Goal: Task Accomplishment & Management: Manage account settings

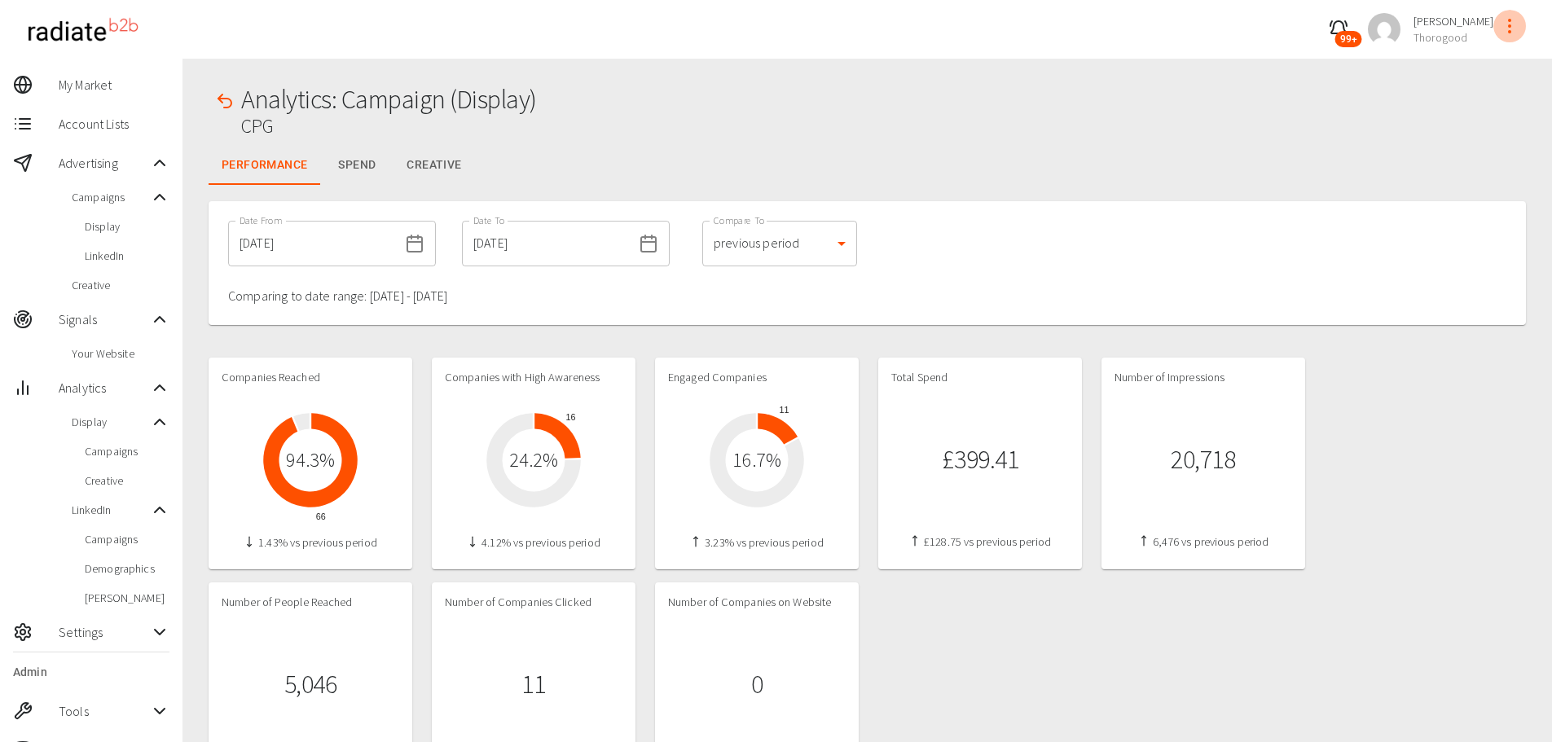
click at [1507, 27] on icon "profile-menu" at bounding box center [1510, 26] width 20 height 20
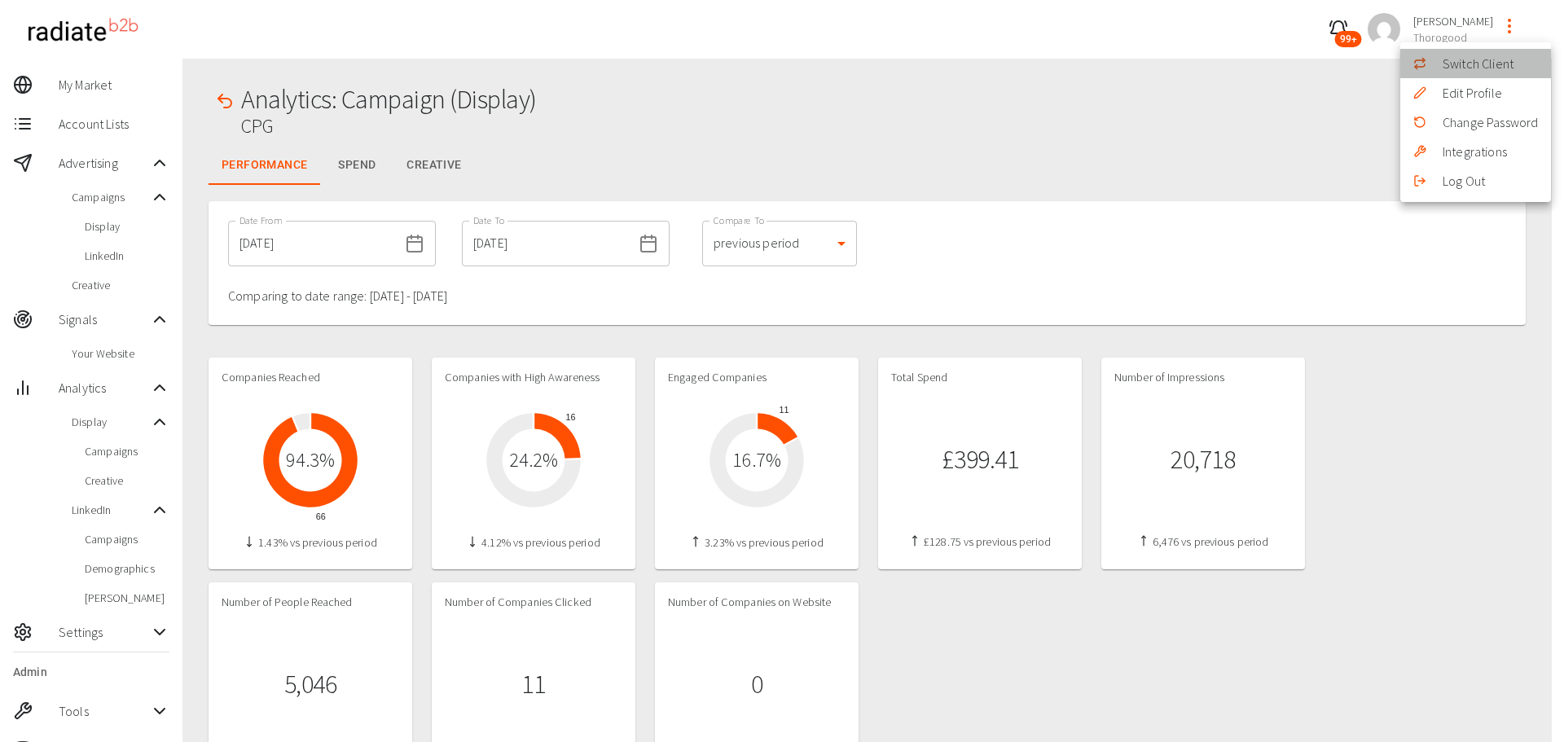
click at [1421, 64] on icon at bounding box center [1420, 63] width 13 height 13
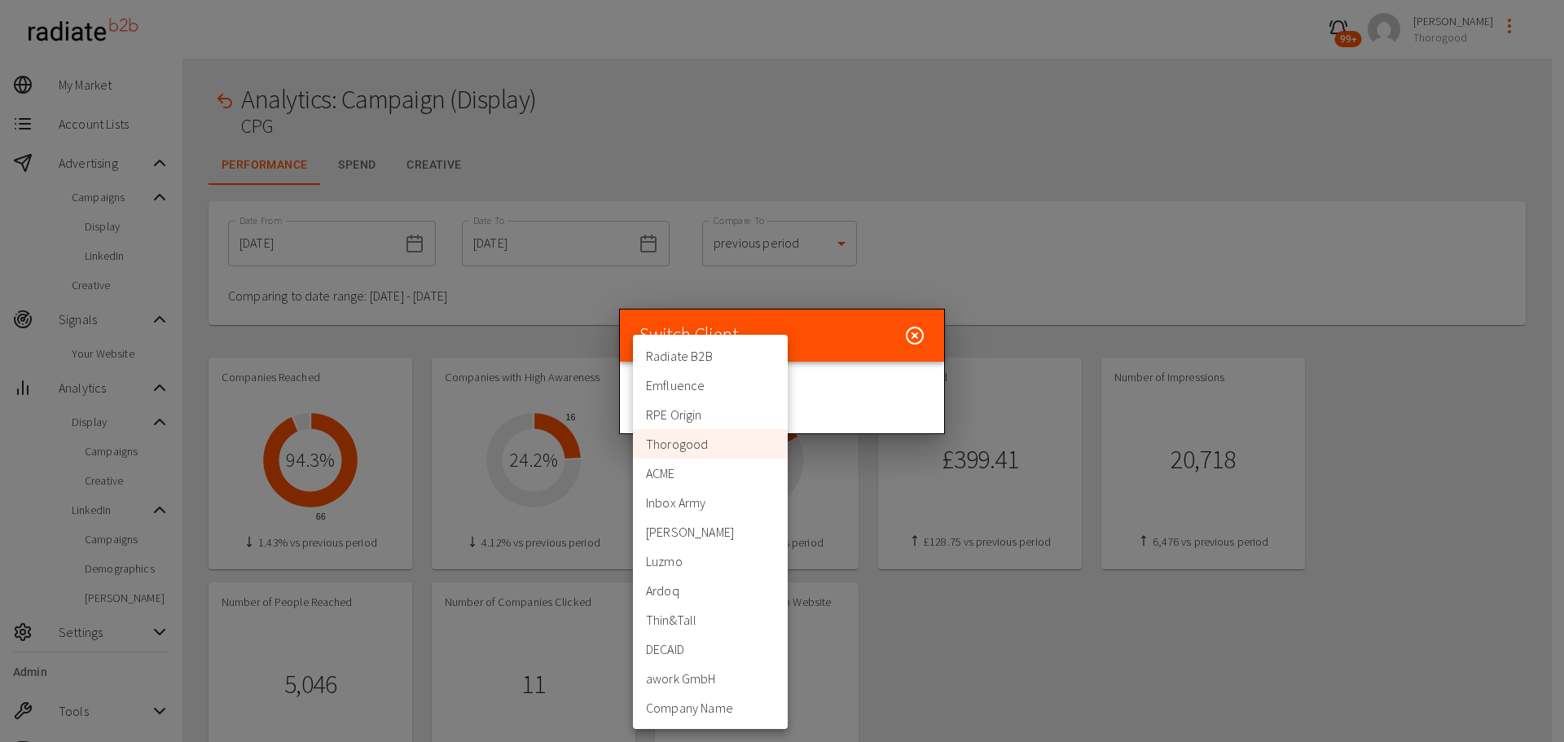
click at [972, 178] on div at bounding box center [782, 371] width 1564 height 742
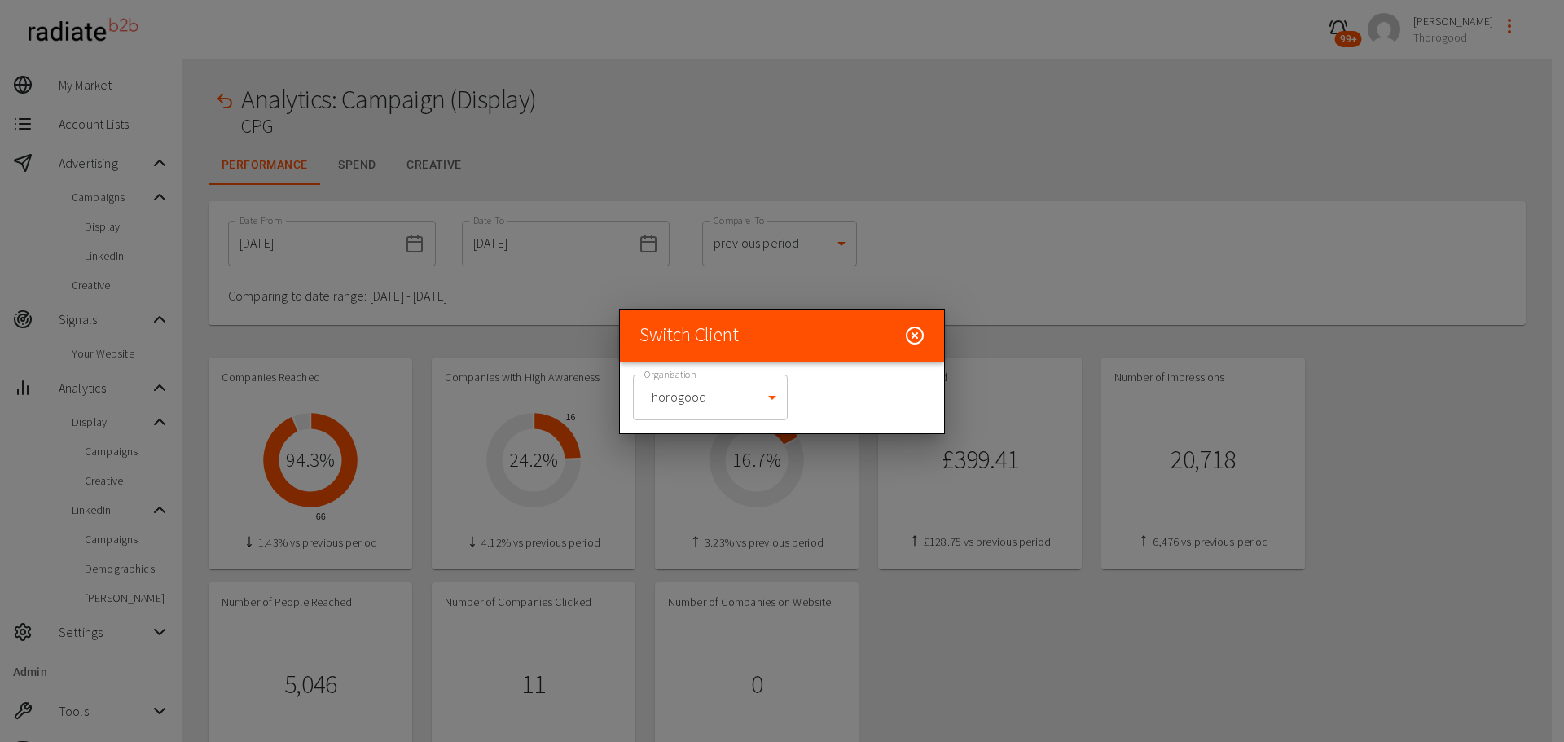
click at [972, 183] on div at bounding box center [782, 371] width 1564 height 742
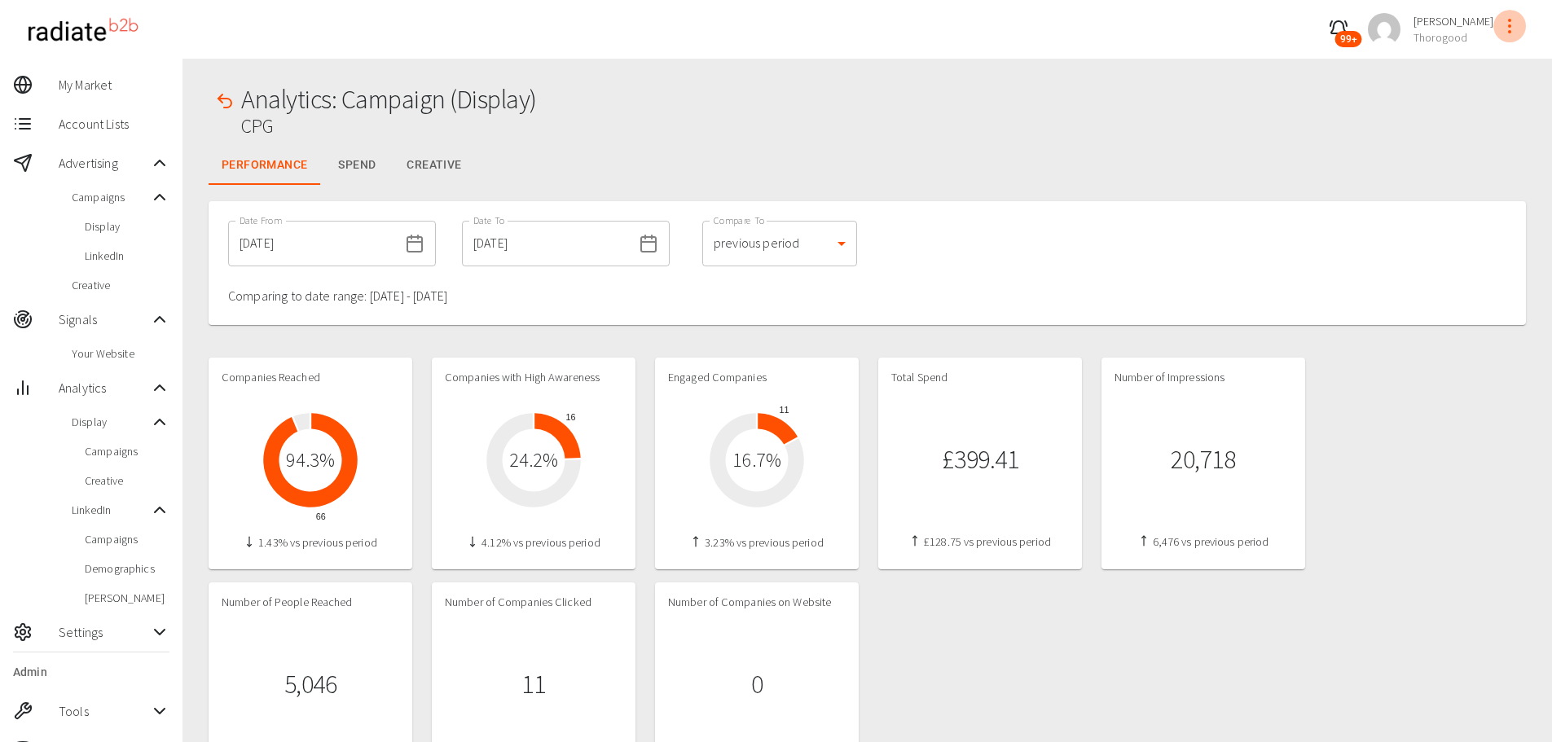
click at [1515, 37] on button "profile-menu" at bounding box center [1510, 26] width 33 height 33
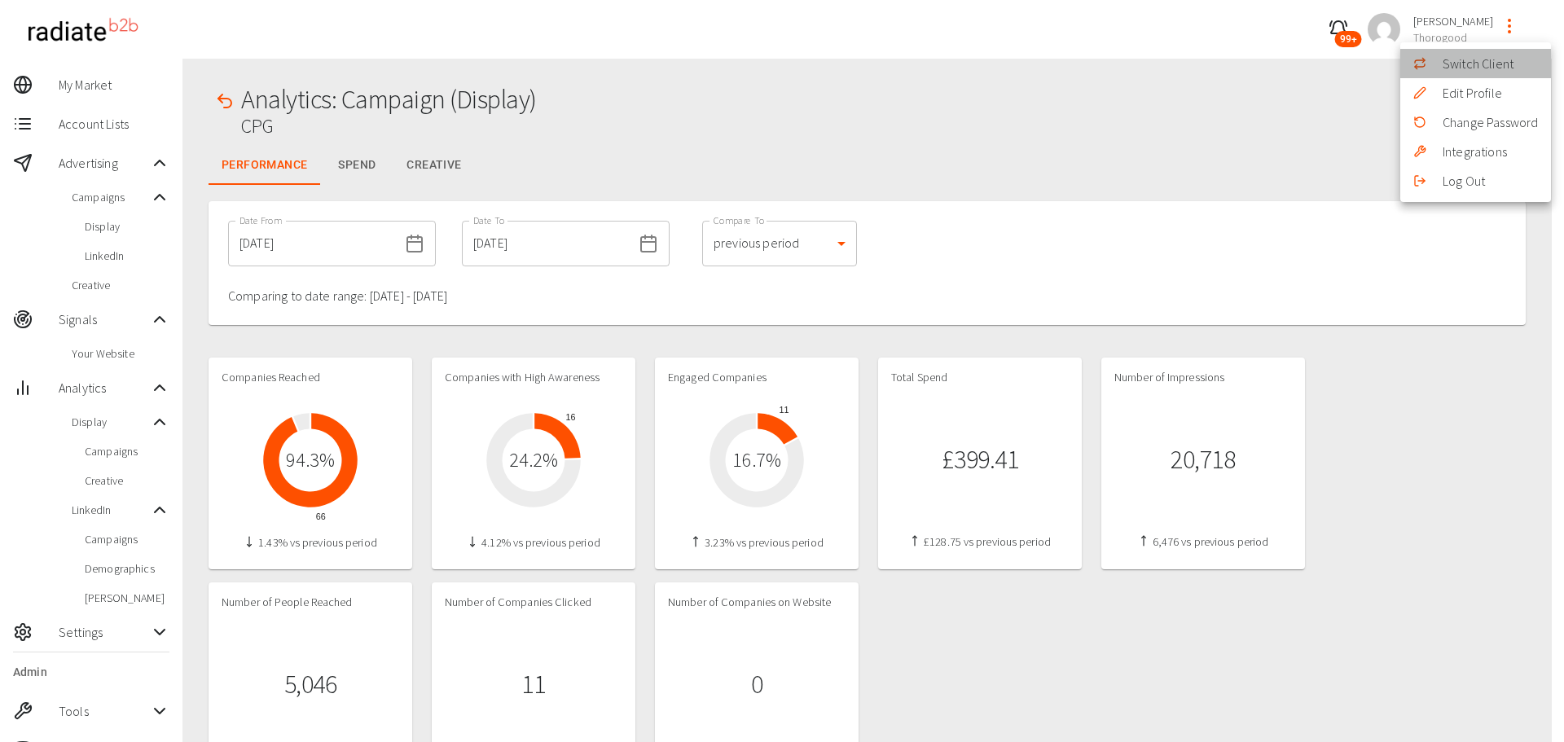
click at [1450, 64] on li "Switch Client" at bounding box center [1476, 63] width 151 height 29
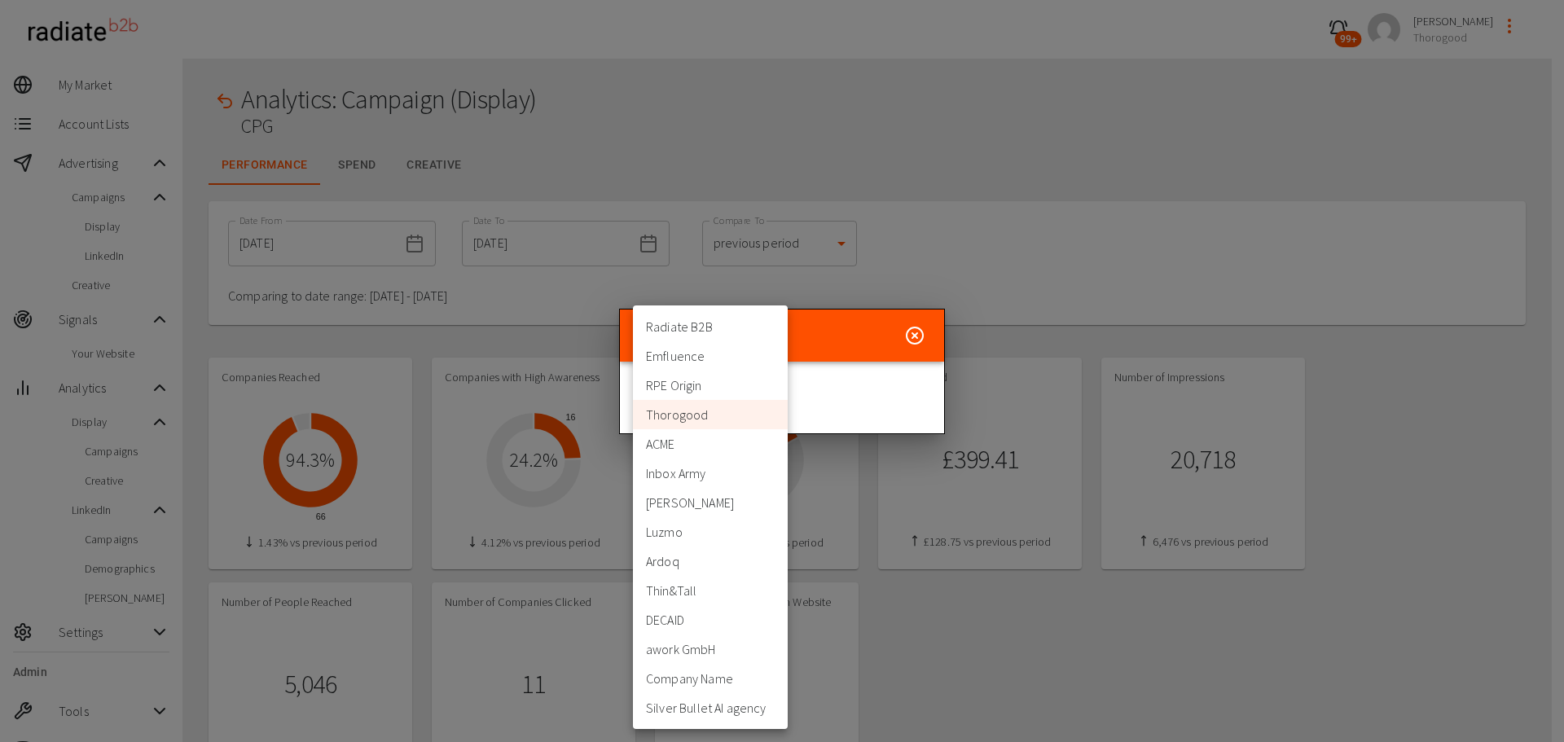
click at [709, 710] on li "Silver Bullet AI agency" at bounding box center [710, 707] width 155 height 29
type input "458"
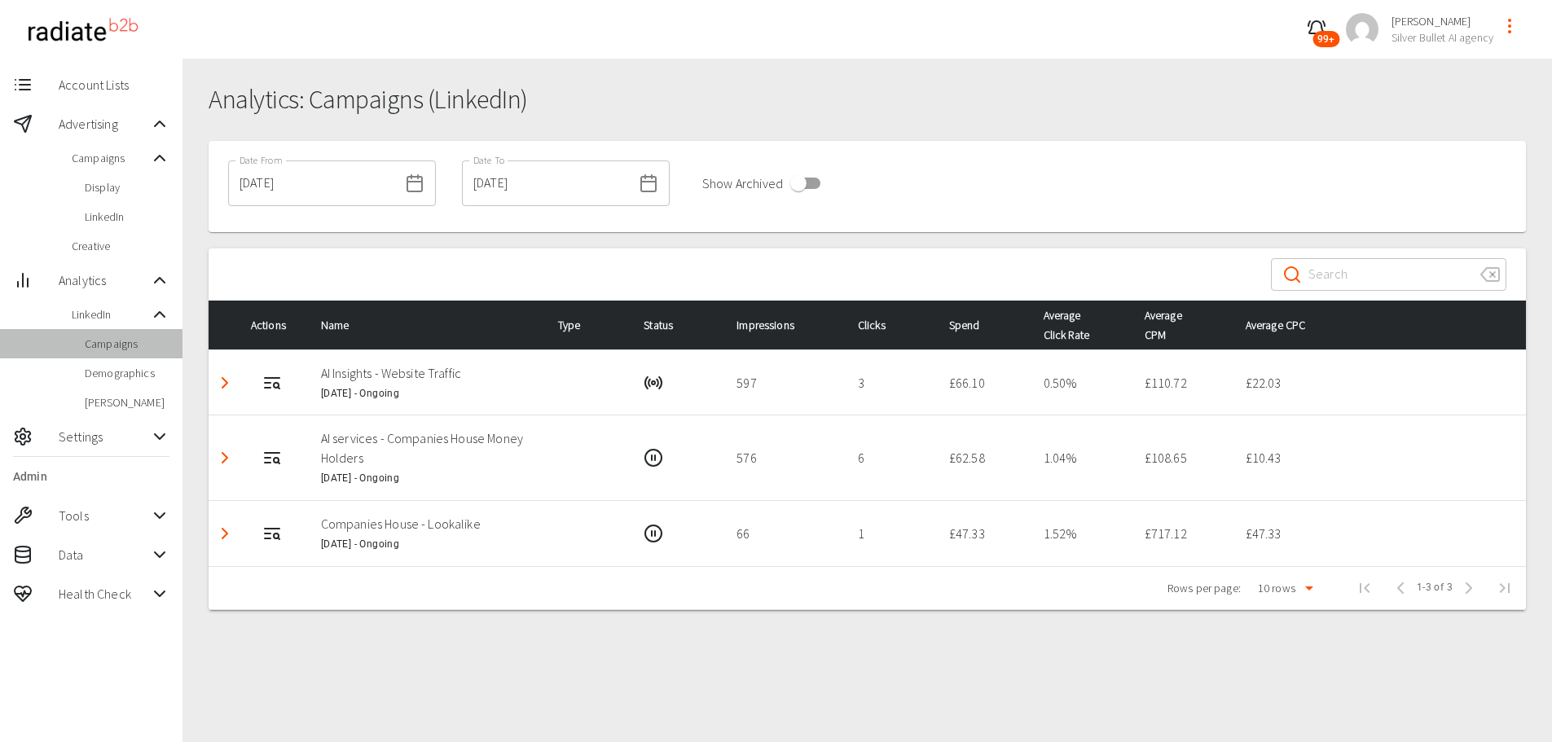
click at [116, 342] on span "Campaigns" at bounding box center [127, 344] width 85 height 16
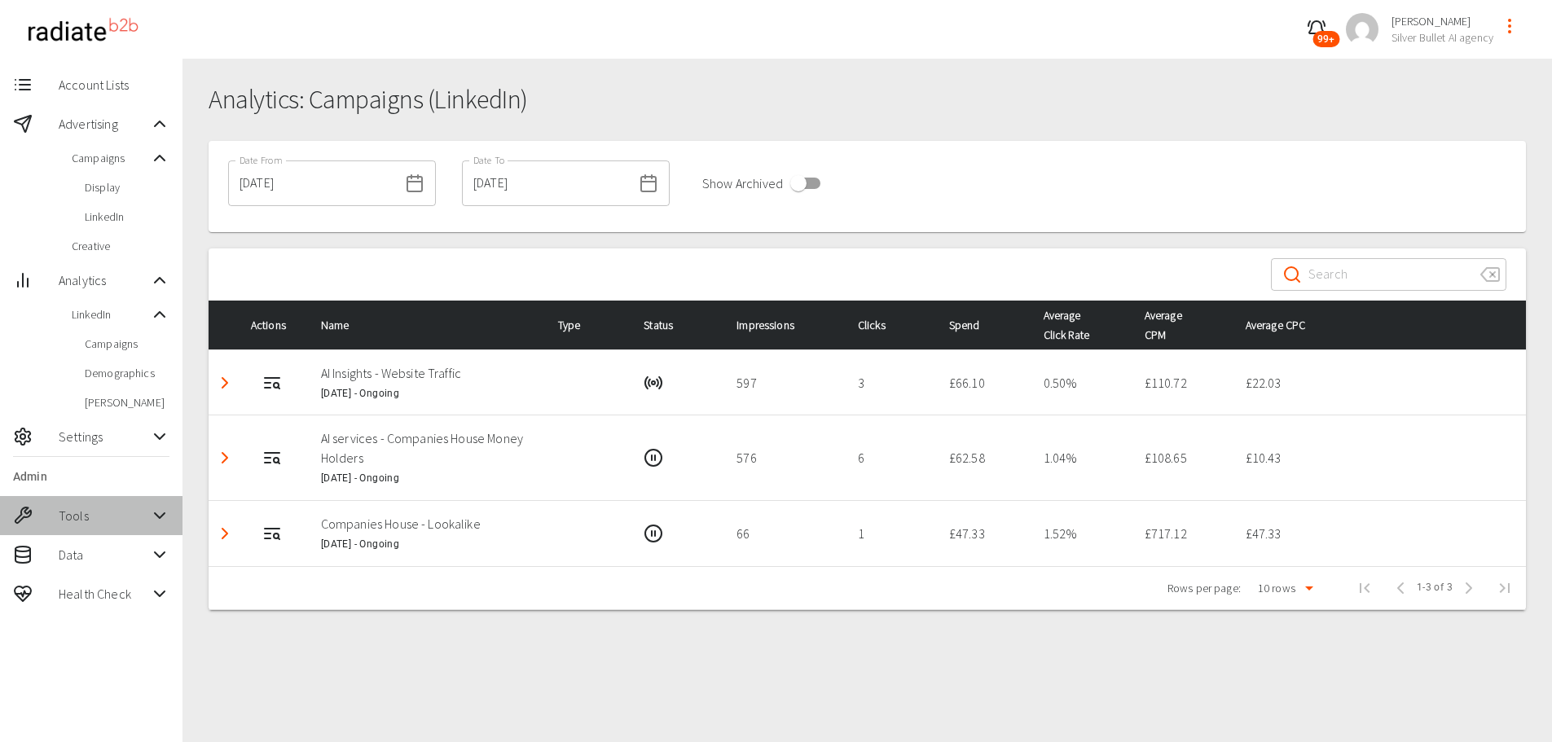
click at [142, 523] on span "Tools" at bounding box center [104, 516] width 91 height 20
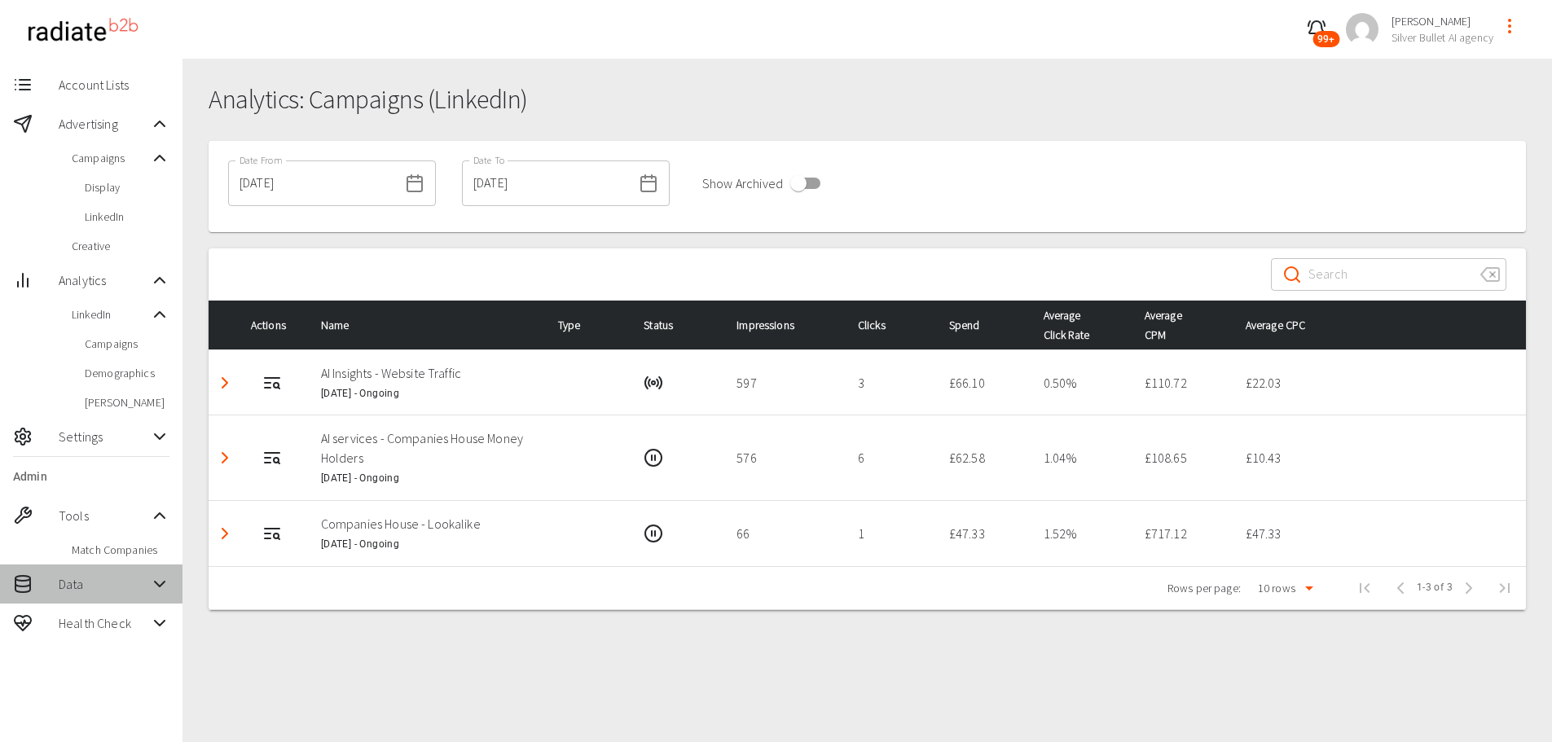
click at [126, 597] on div "Data" at bounding box center [91, 584] width 183 height 39
click at [125, 444] on span "Settings" at bounding box center [104, 437] width 91 height 20
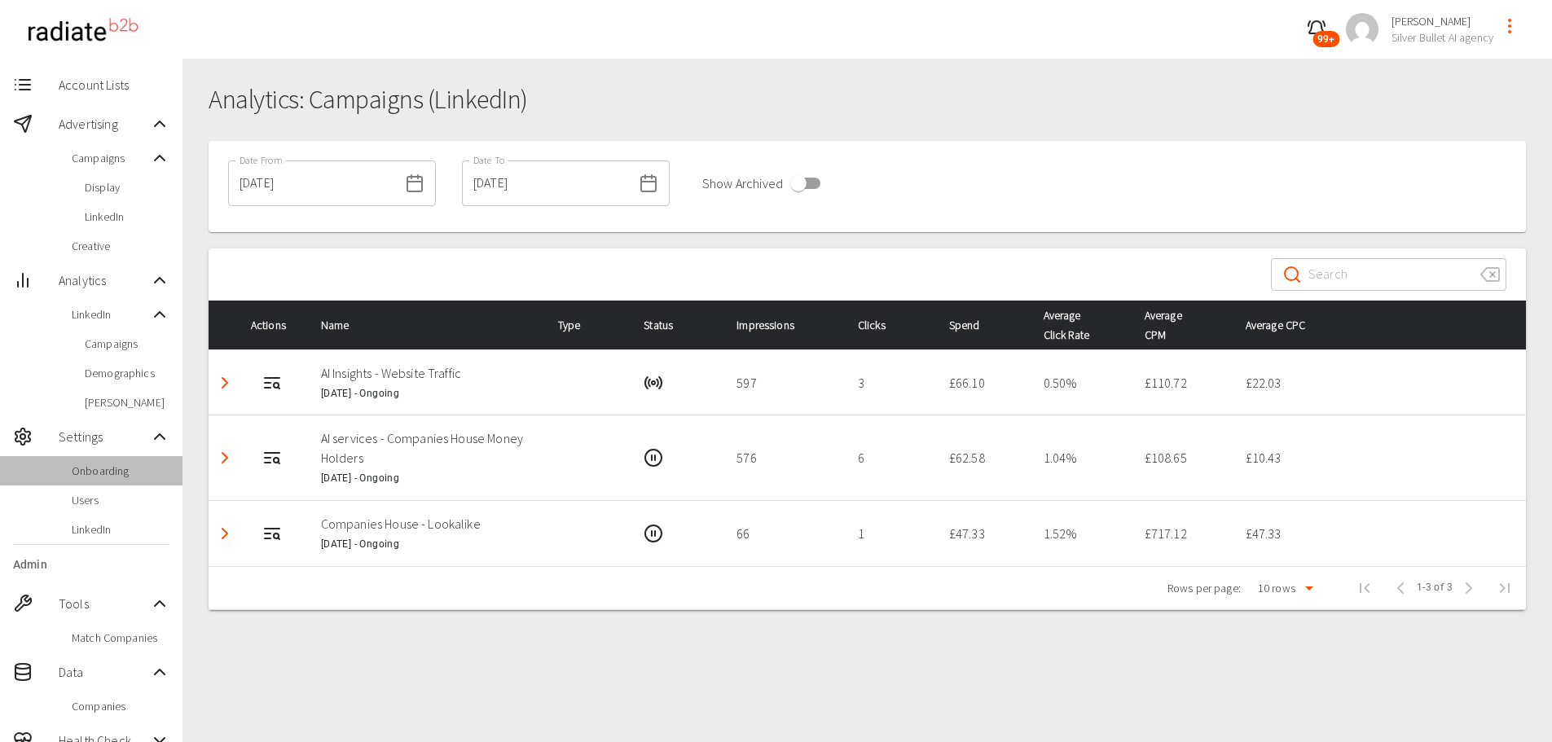
click at [110, 476] on span "Onboarding" at bounding box center [121, 471] width 98 height 16
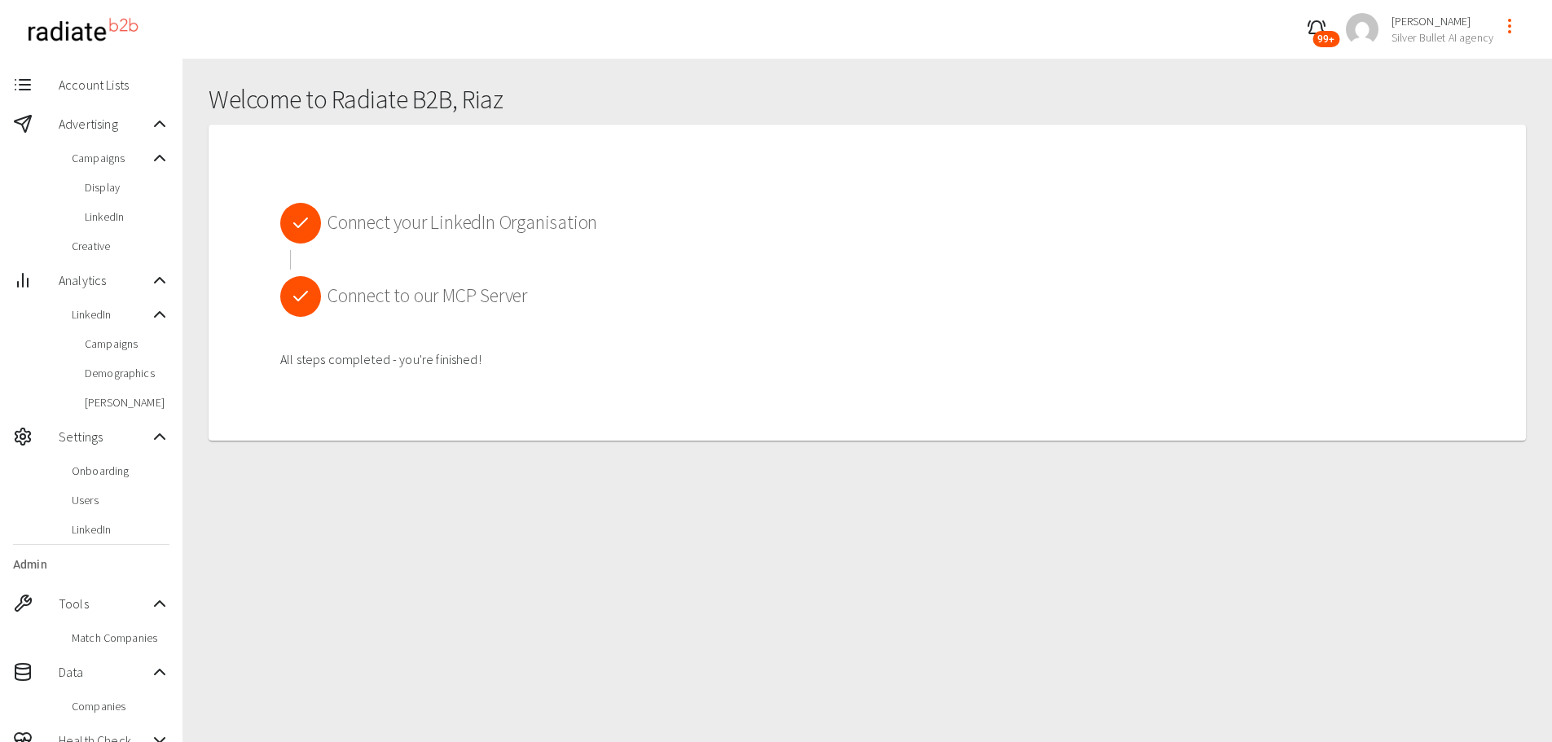
click at [301, 298] on icon at bounding box center [301, 297] width 20 height 20
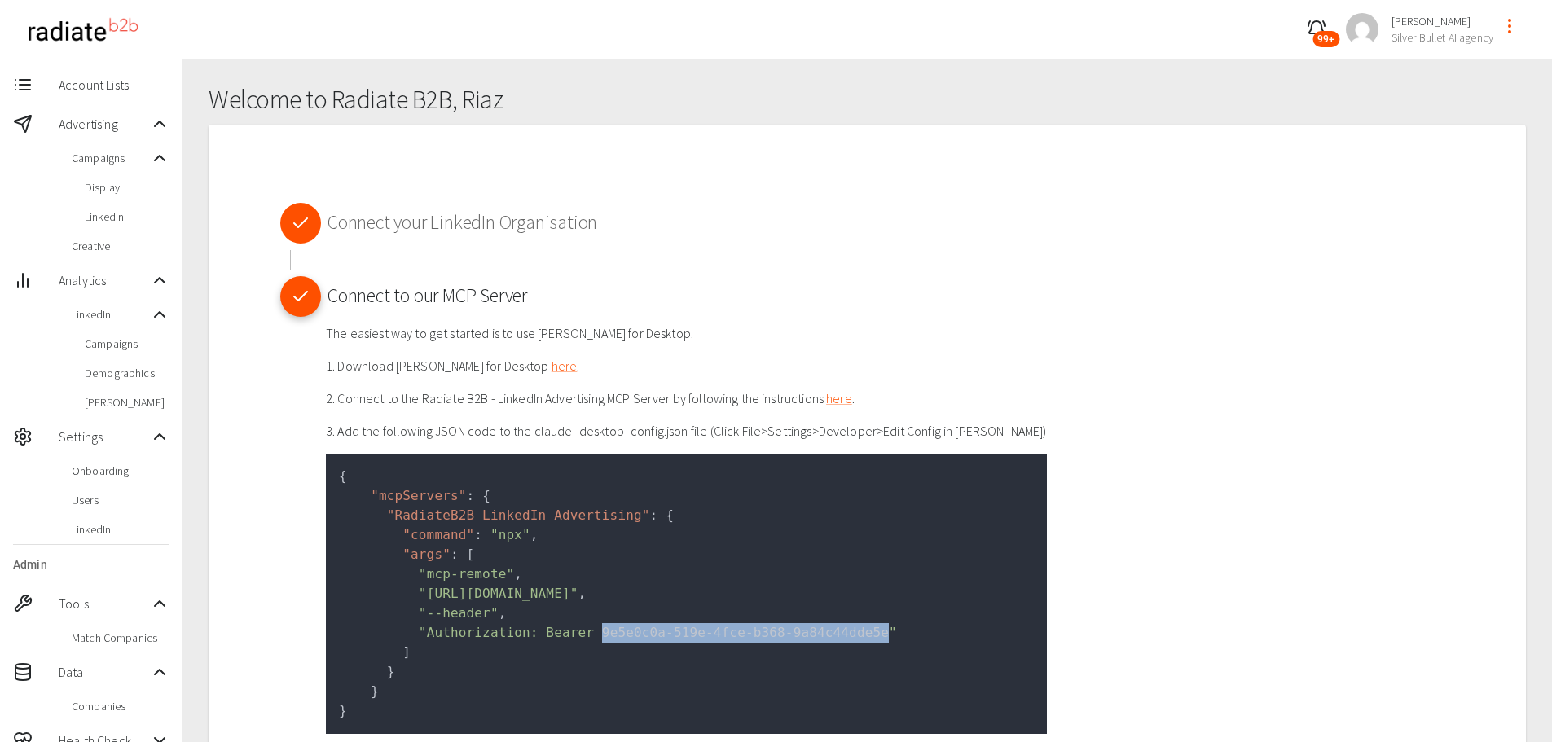
drag, startPoint x: 578, startPoint y: 636, endPoint x: 840, endPoint y: 632, distance: 262.4
click at [840, 632] on span ""Authorization: Bearer 9e5e0c0a-519e-4fce-b368-9a84c44dde5e"" at bounding box center [658, 632] width 478 height 15
copy span "9e5e0c0a-519e-4fce-b368-9a84c44dde5e"
